Goal: Find specific page/section: Find specific page/section

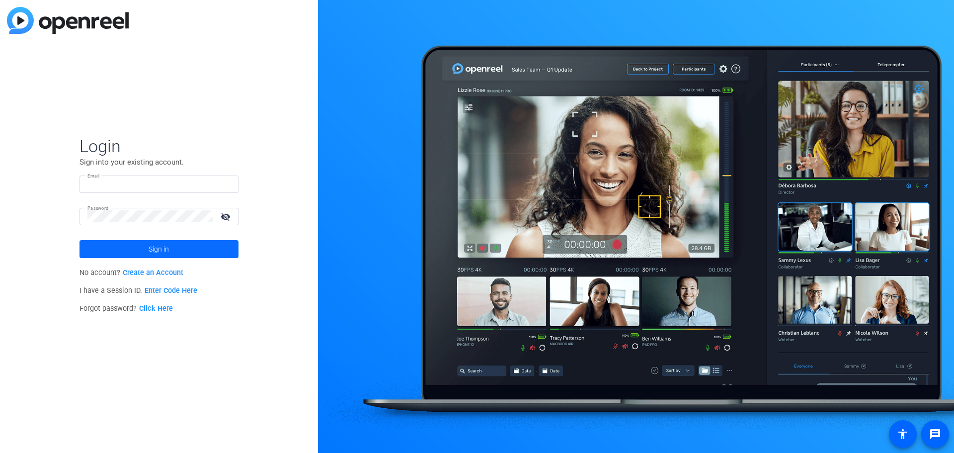
type input "[EMAIL_ADDRESS][DOMAIN_NAME]"
click at [123, 250] on span at bounding box center [158, 249] width 159 height 24
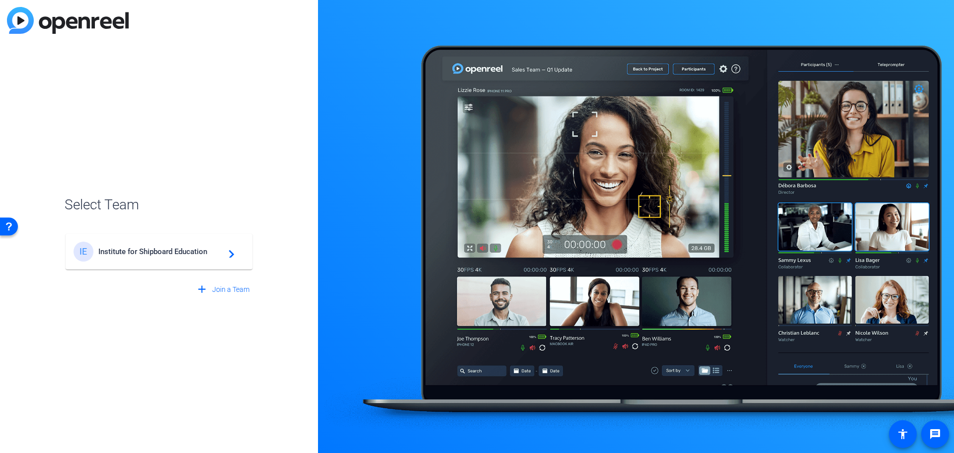
click at [179, 255] on span "Institute for Shipboard Education" at bounding box center [160, 251] width 124 height 9
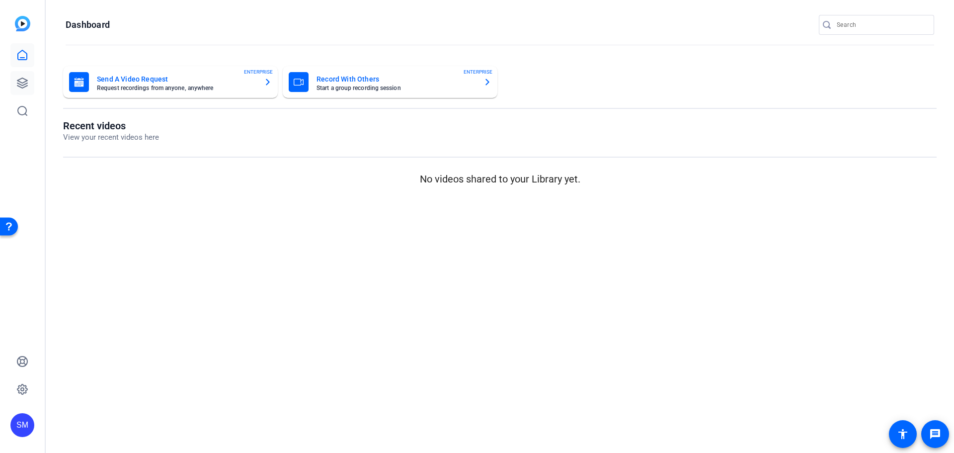
click at [26, 86] on icon at bounding box center [22, 83] width 10 height 10
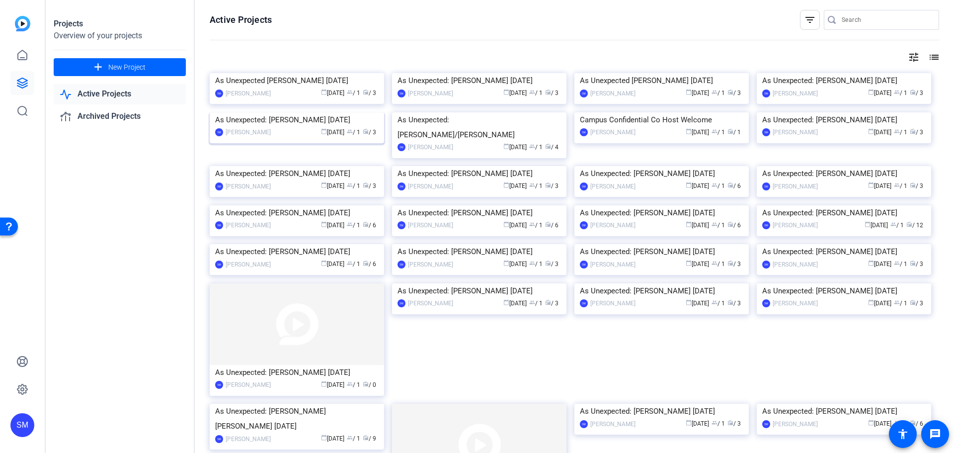
click at [271, 112] on img at bounding box center [297, 112] width 174 height 0
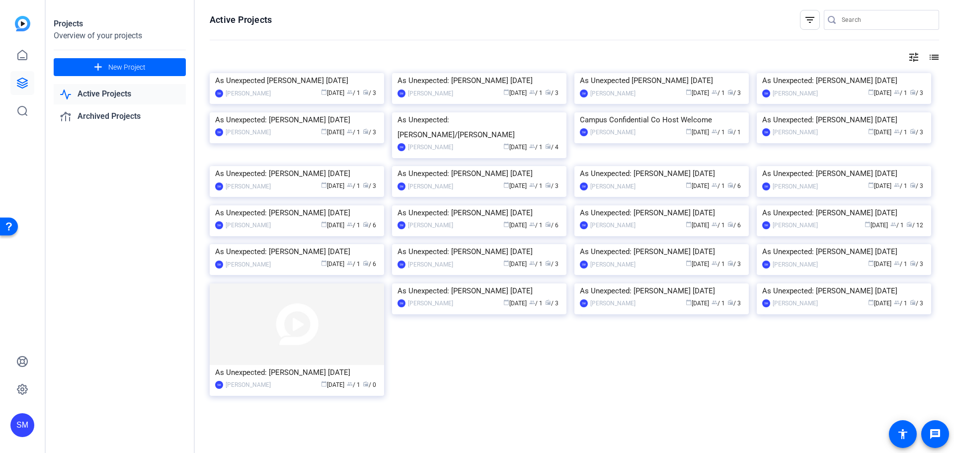
click at [851, 20] on input "Search" at bounding box center [886, 20] width 89 height 12
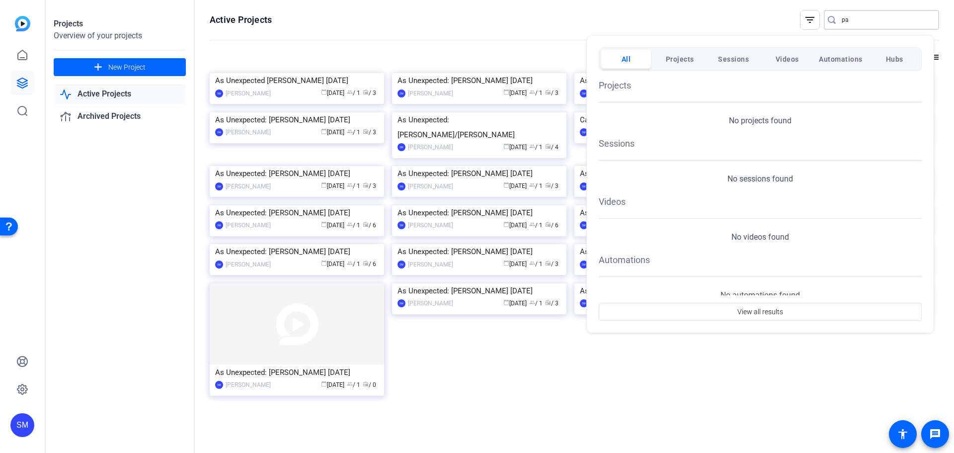
type input "p"
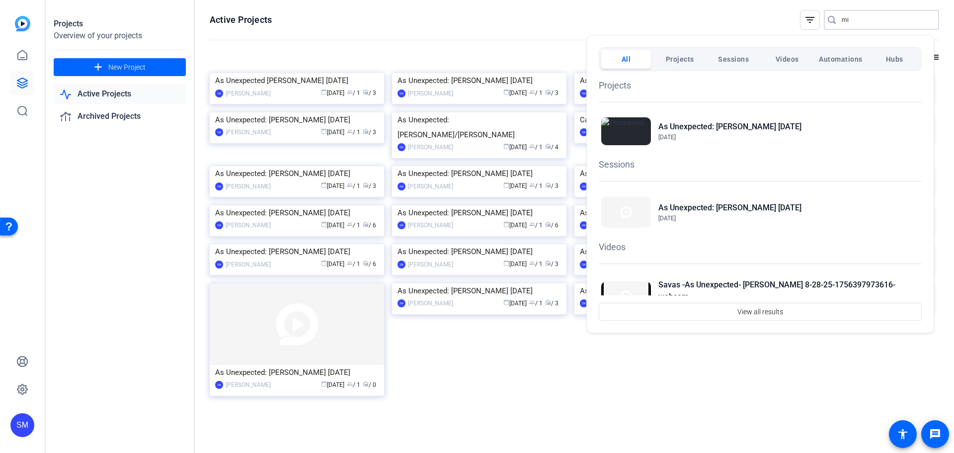
type input "m"
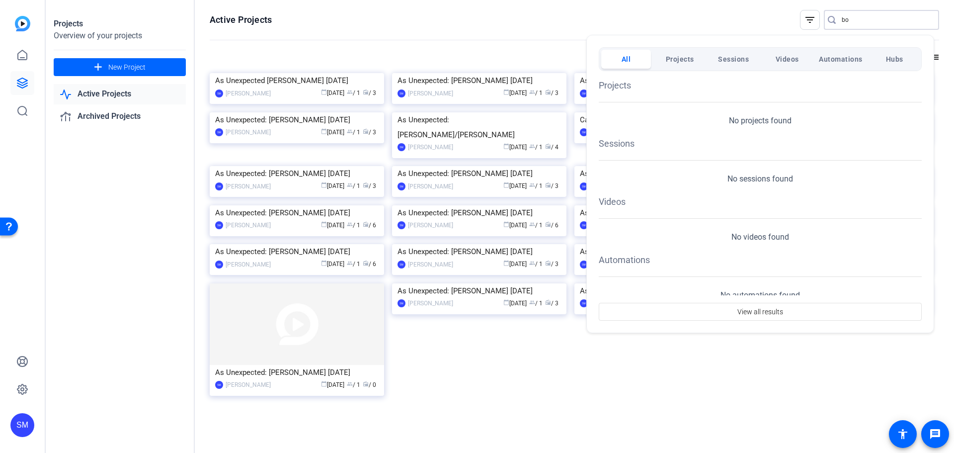
type input "b"
